Goal: Task Accomplishment & Management: Complete application form

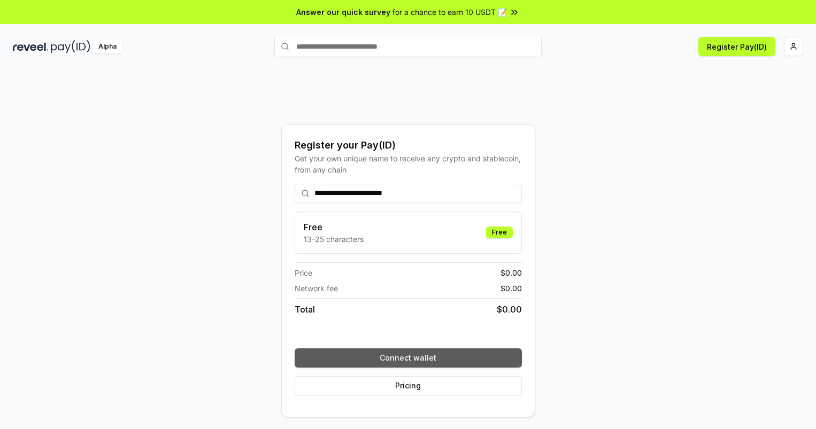
type input "**********"
click at [408, 358] on button "Connect wallet" at bounding box center [408, 358] width 227 height 19
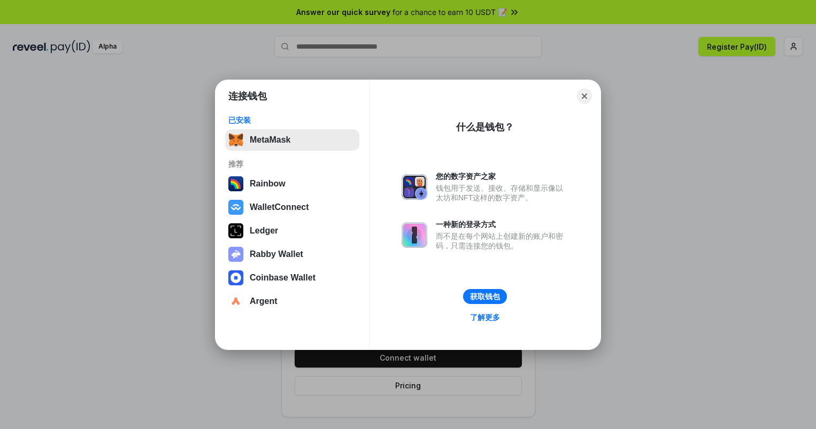
click at [292, 140] on button "MetaMask" at bounding box center [292, 139] width 134 height 21
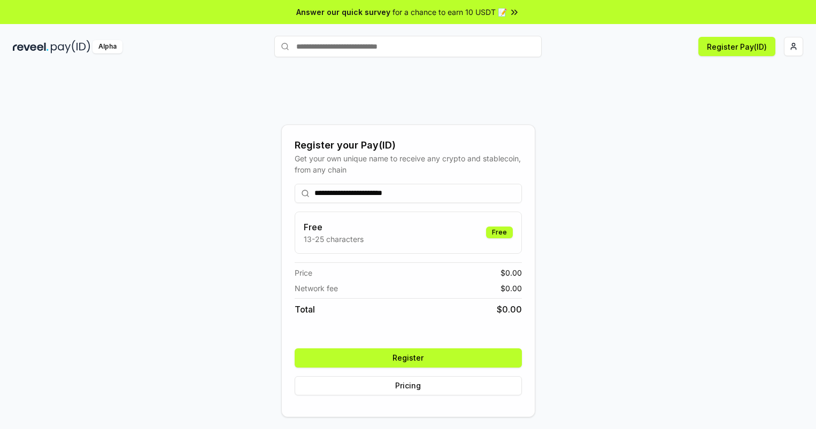
click at [408, 358] on button "Register" at bounding box center [408, 358] width 227 height 19
